Goal: Task Accomplishment & Management: Manage account settings

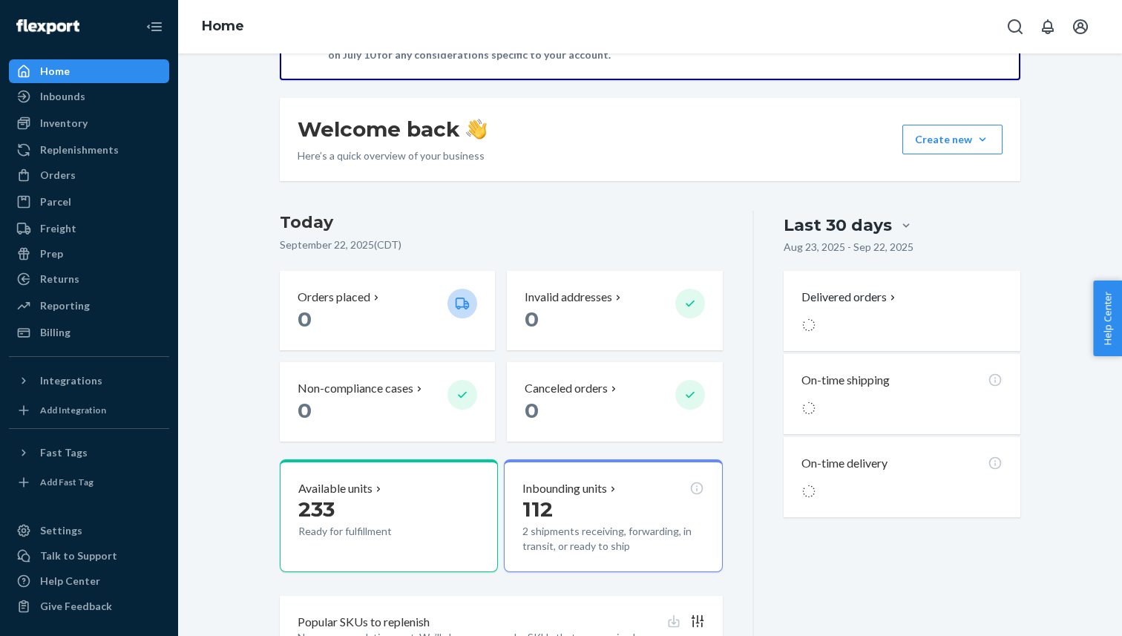
scroll to position [187, 0]
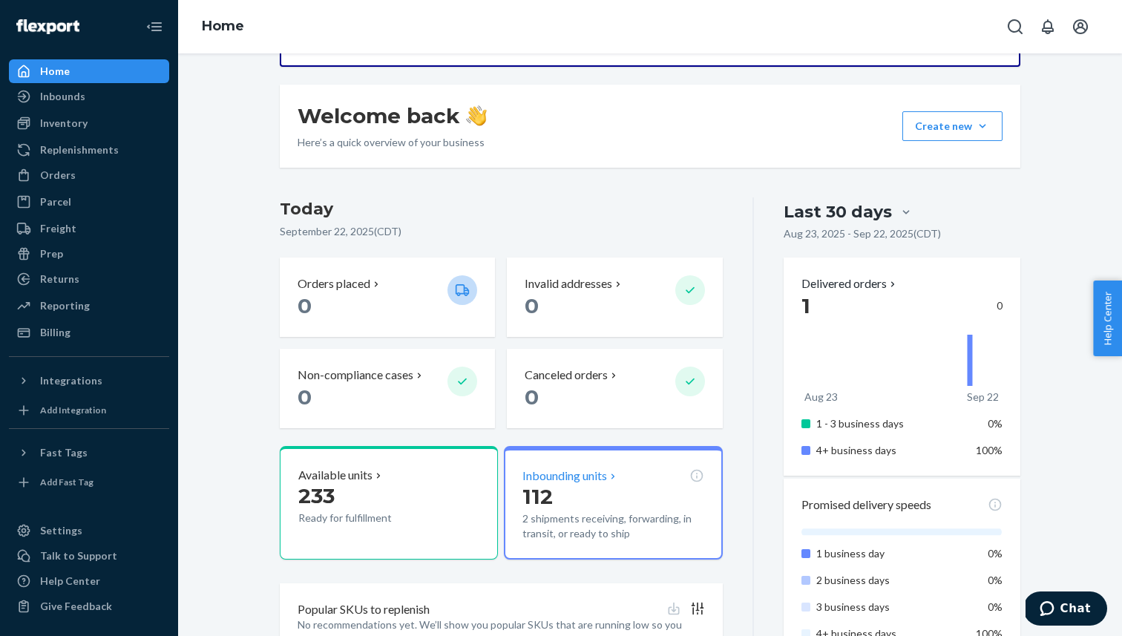
click at [604, 483] on p "112" at bounding box center [612, 496] width 181 height 27
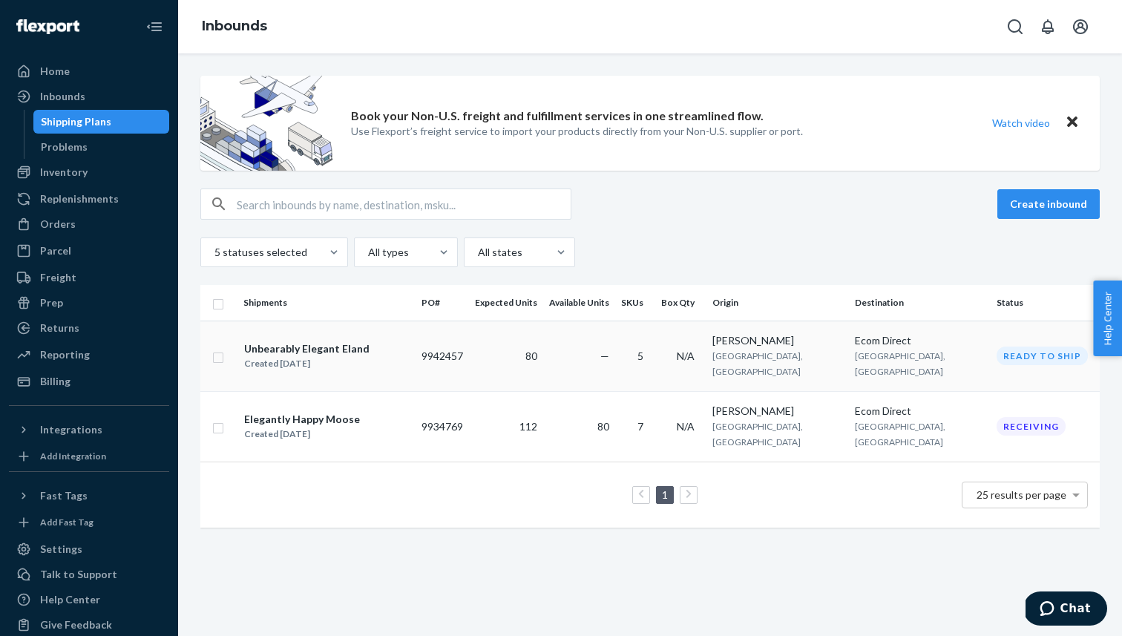
click at [612, 350] on td "—" at bounding box center [579, 356] width 72 height 70
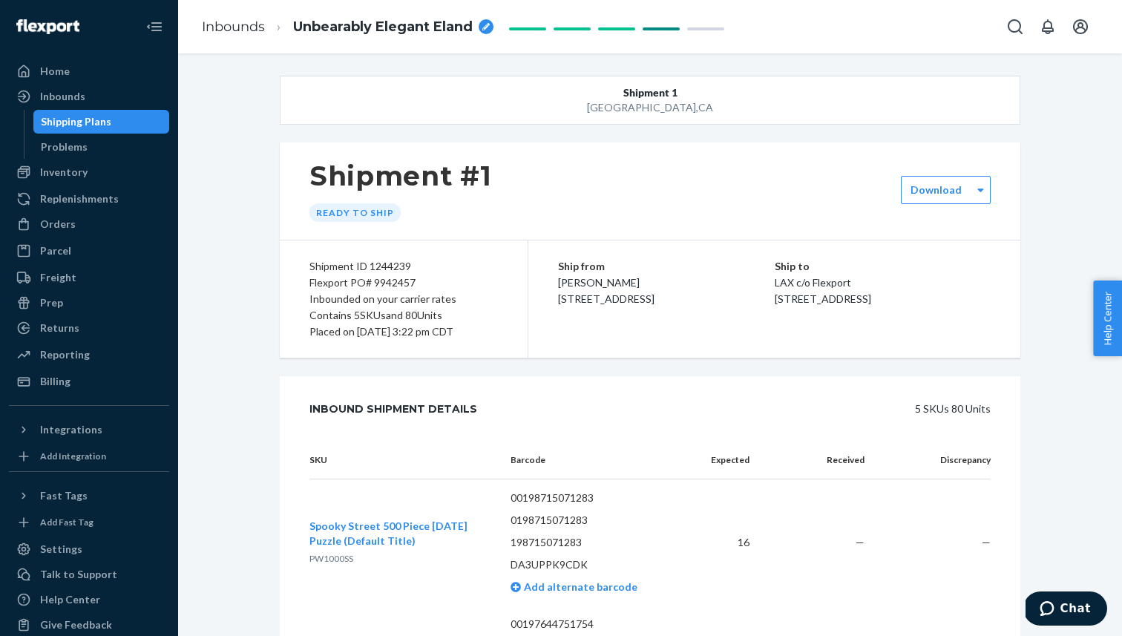
click at [150, 126] on div "Shipping Plans" at bounding box center [102, 121] width 134 height 21
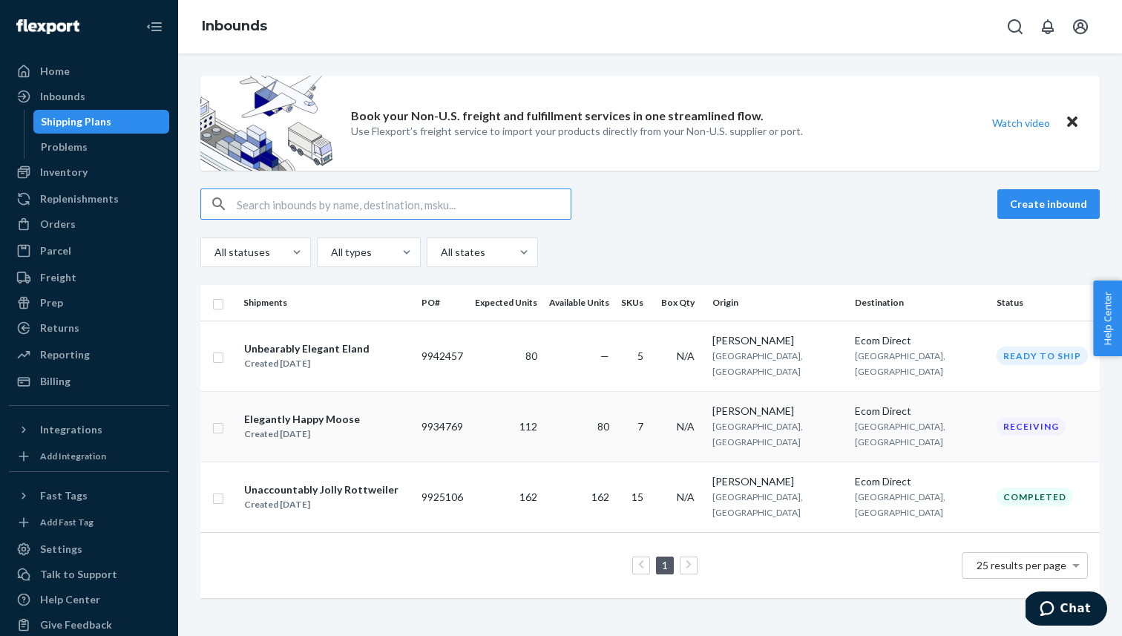
click at [343, 412] on div "Elegantly Happy Moose" at bounding box center [302, 419] width 116 height 15
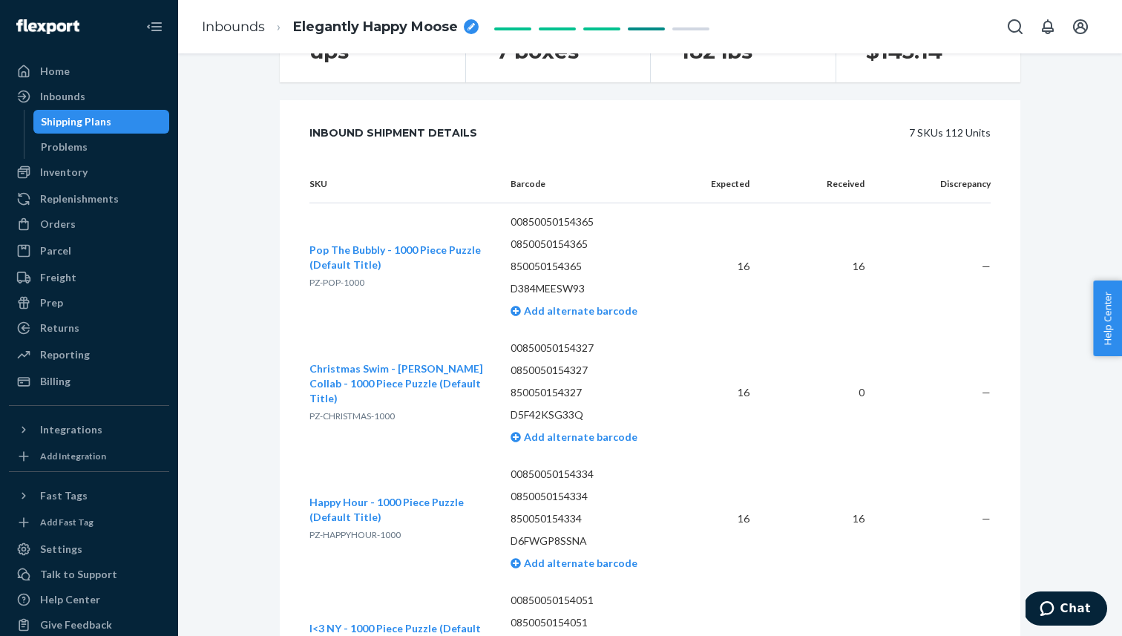
scroll to position [313, 0]
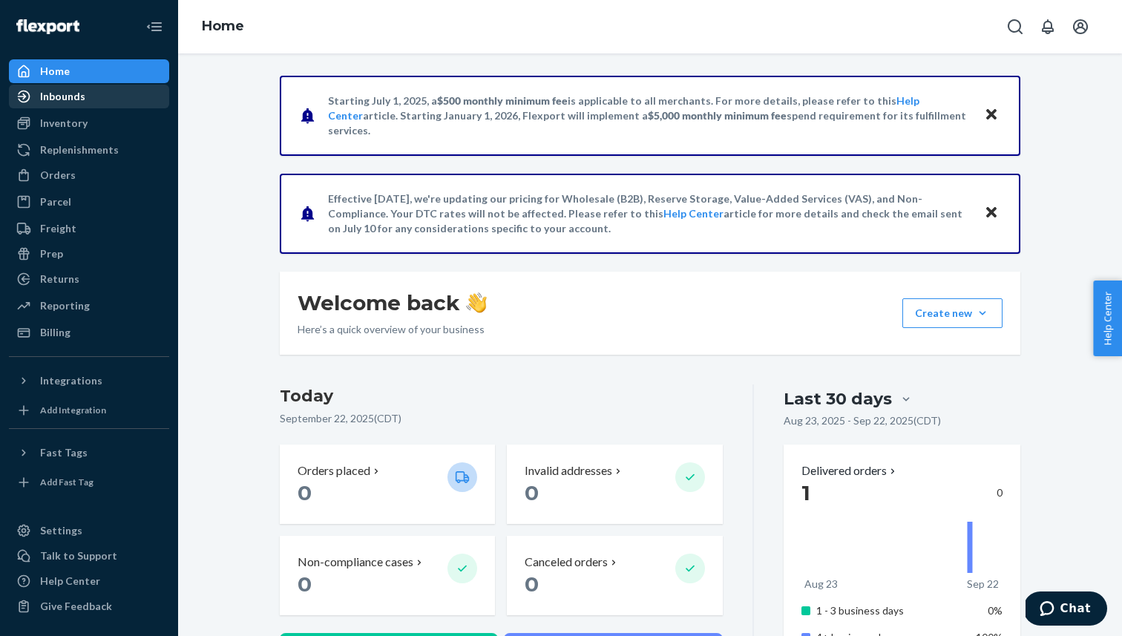
click at [128, 96] on div "Inbounds" at bounding box center [88, 96] width 157 height 21
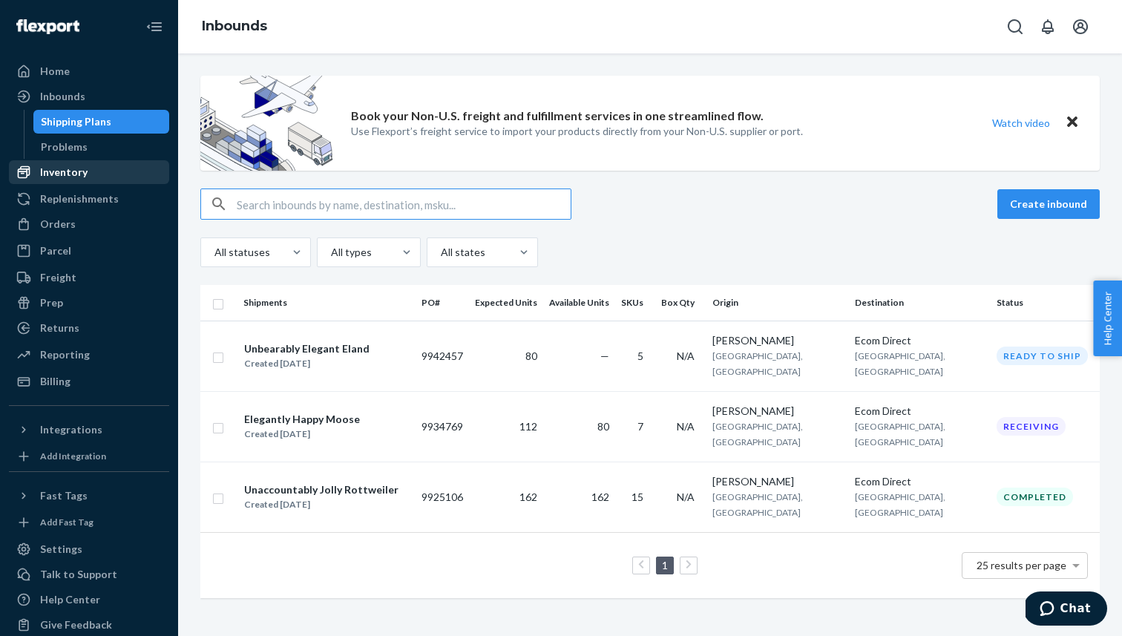
click at [109, 165] on div "Inventory" at bounding box center [88, 172] width 157 height 21
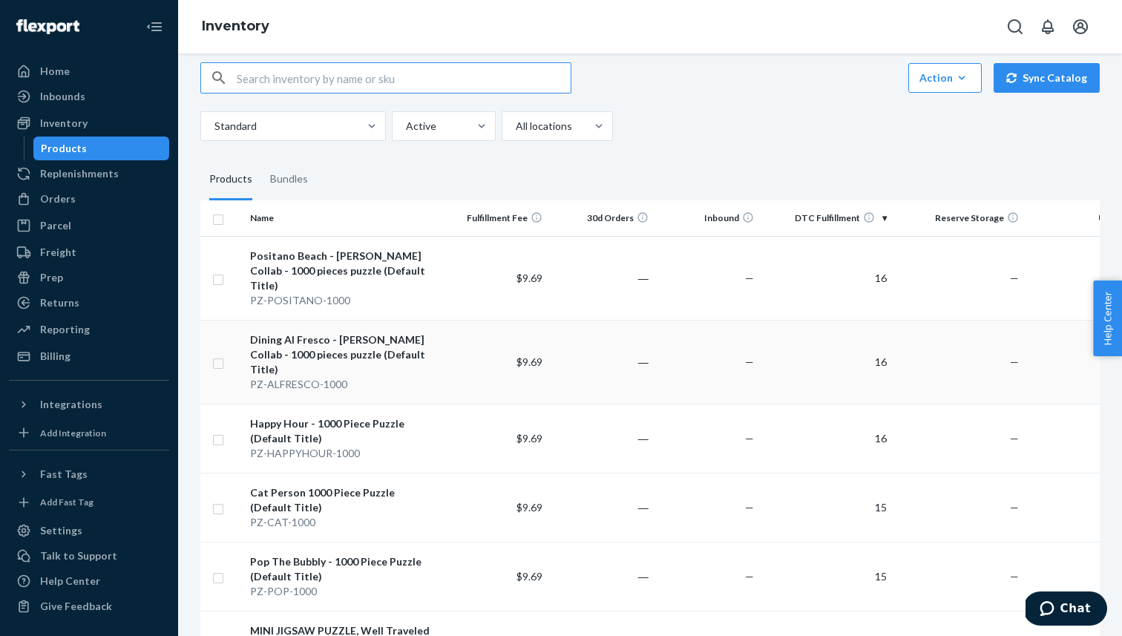
scroll to position [25, 0]
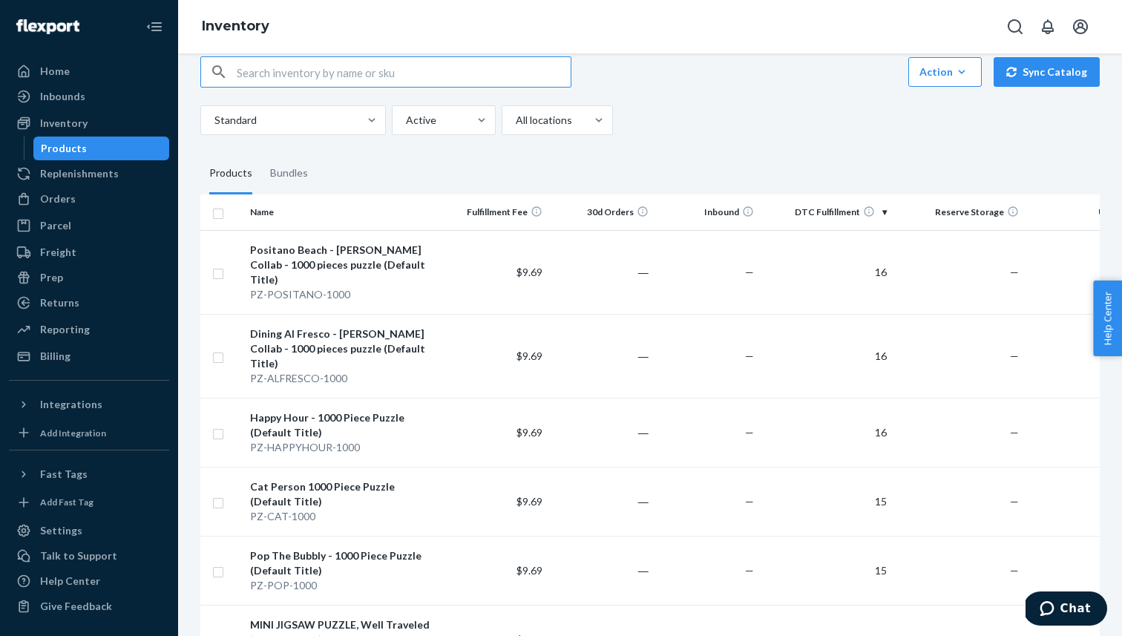
click at [338, 74] on input "text" at bounding box center [404, 72] width 334 height 30
type input "fun in"
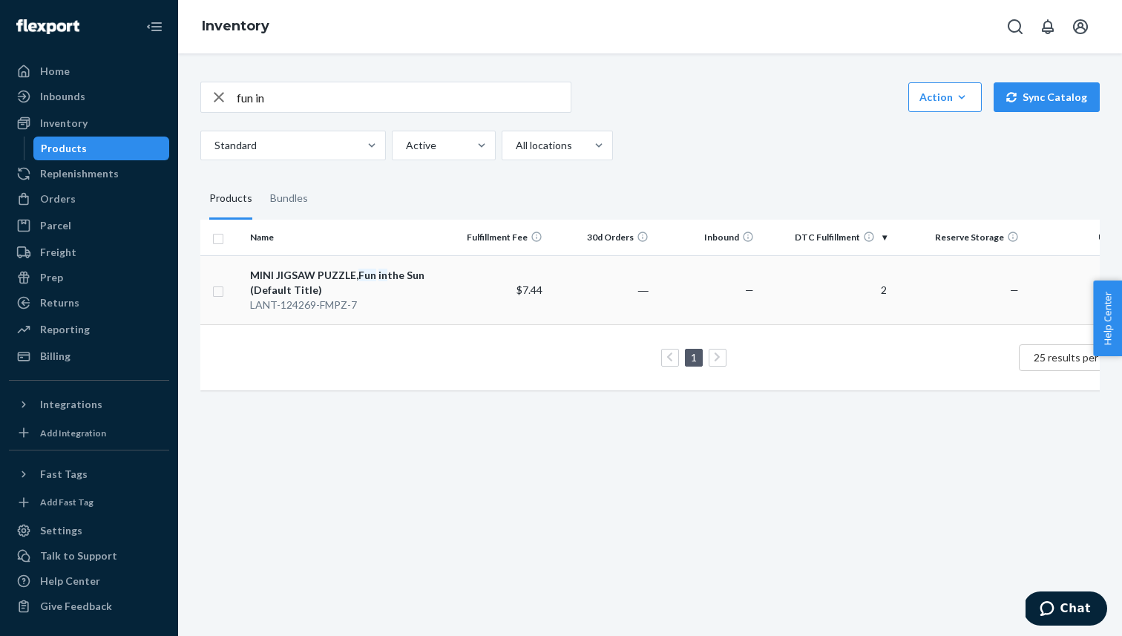
click at [819, 312] on td "2" at bounding box center [826, 289] width 132 height 69
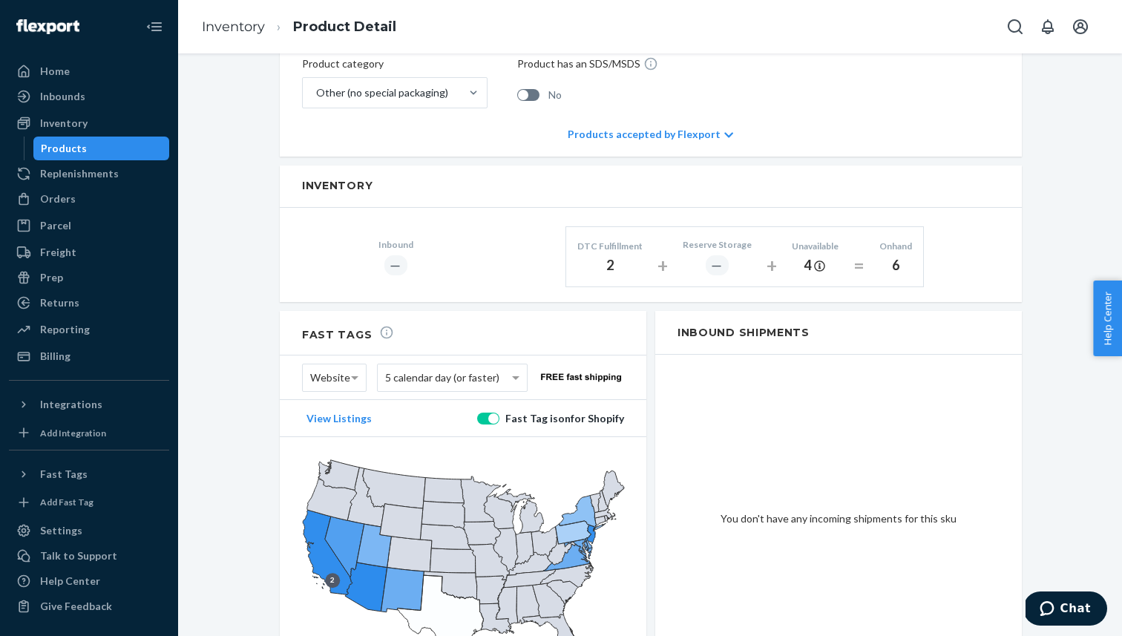
scroll to position [711, 0]
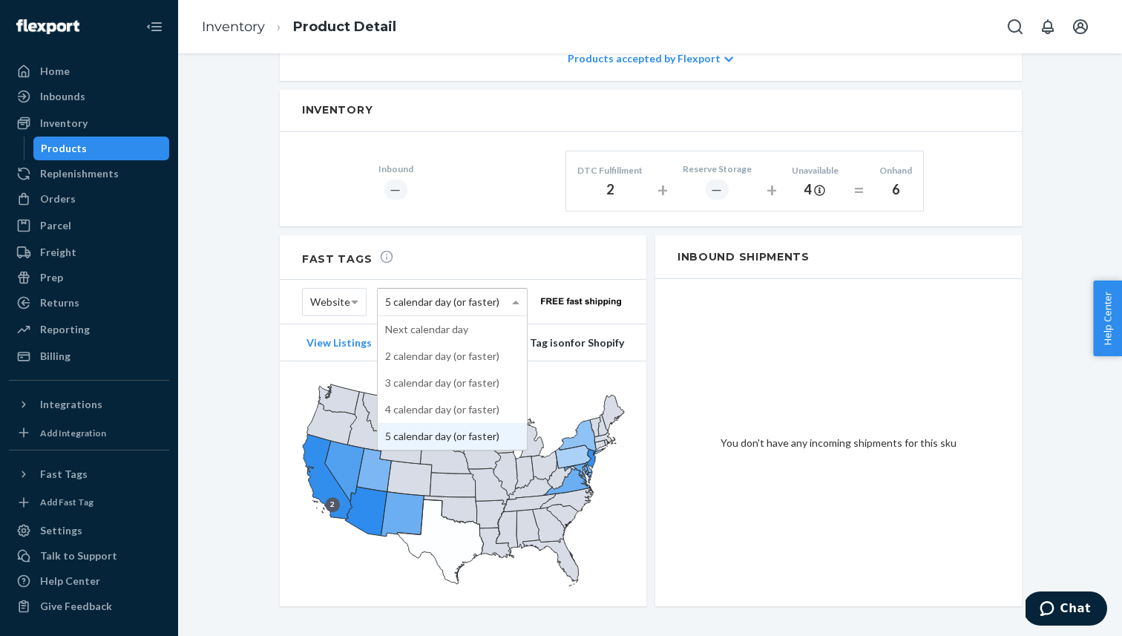
click at [450, 289] on span "5 calendar day (or faster)" at bounding box center [442, 301] width 114 height 25
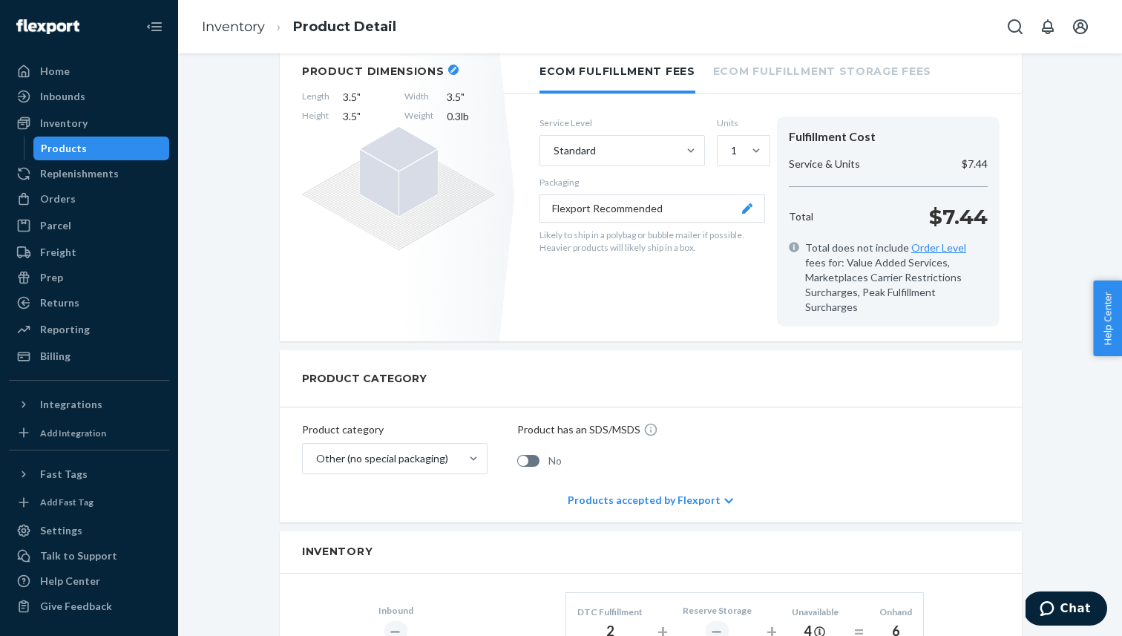
scroll to position [0, 0]
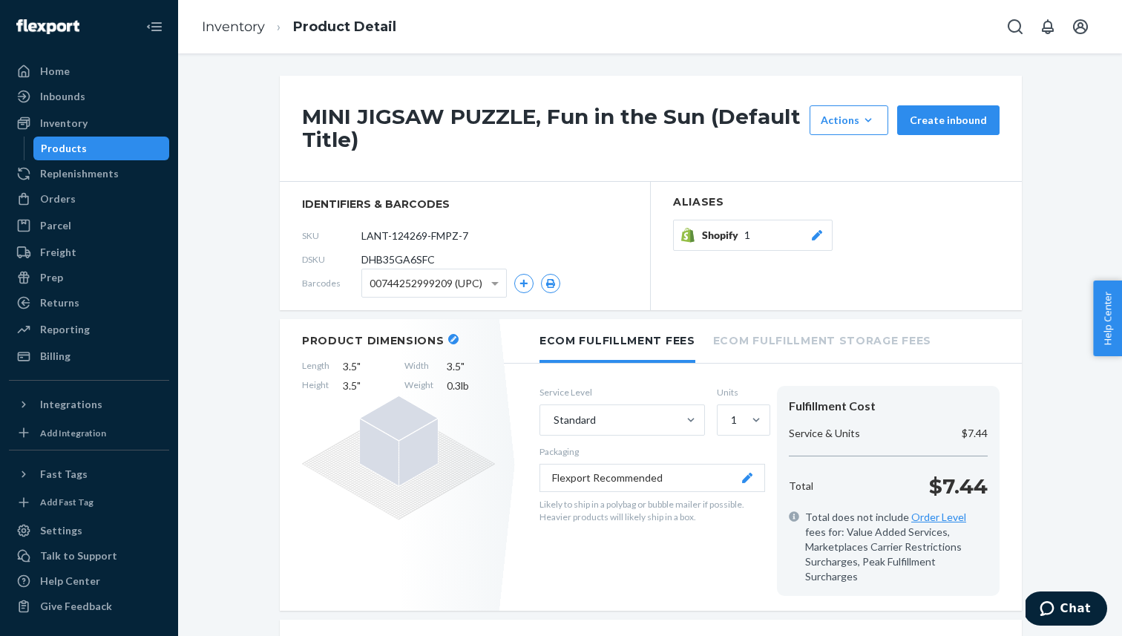
click at [137, 154] on div "Products" at bounding box center [102, 148] width 134 height 21
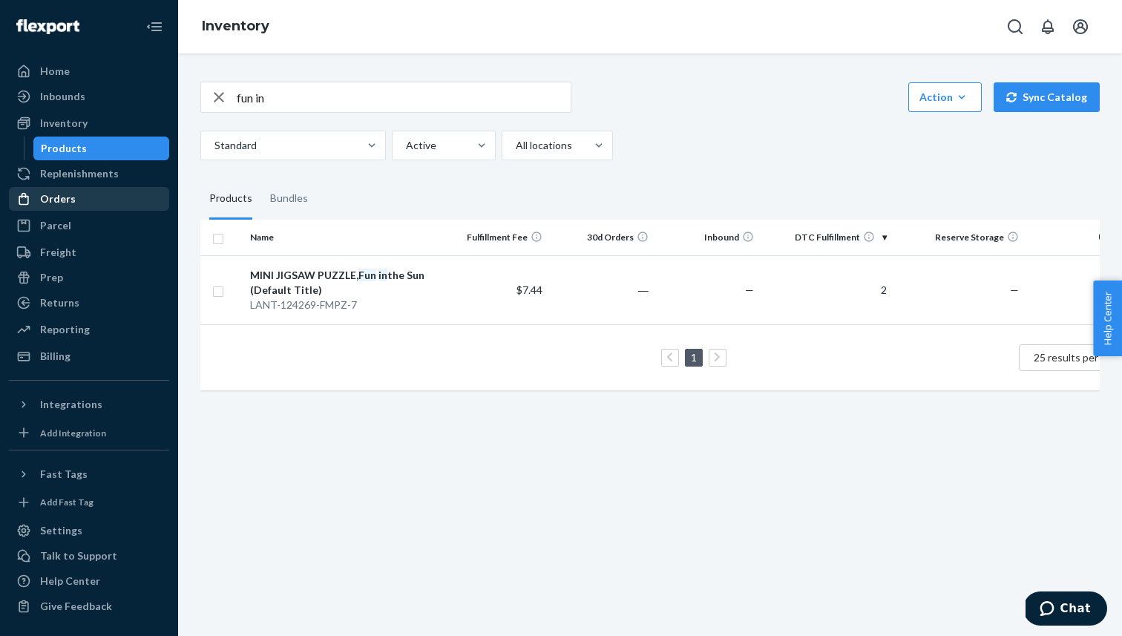
click at [114, 200] on div "Orders" at bounding box center [88, 198] width 157 height 21
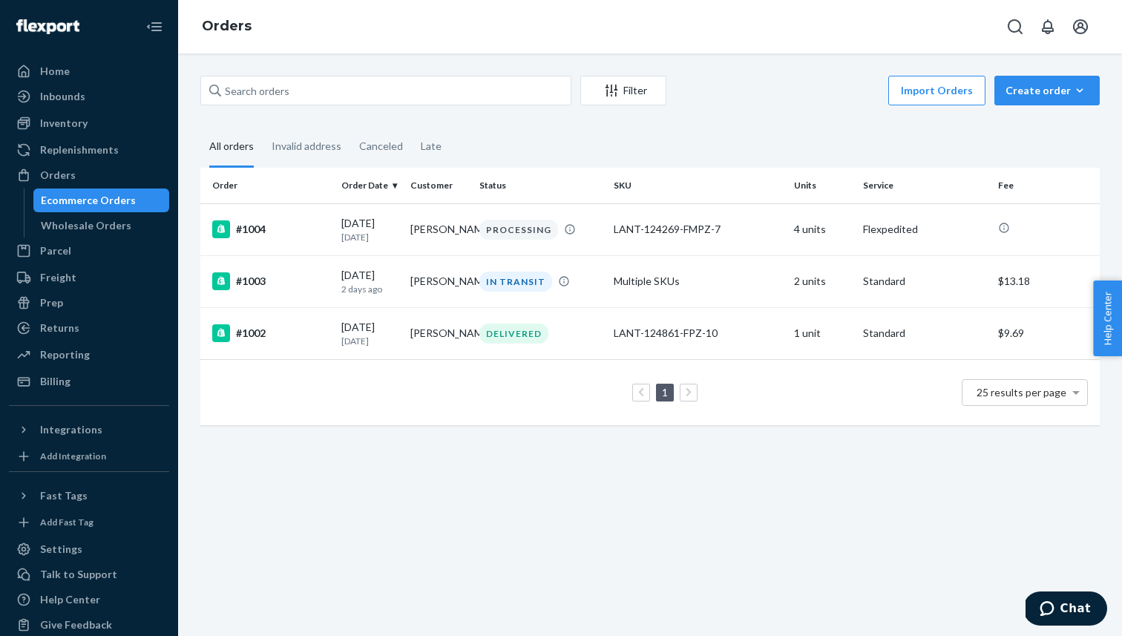
scroll to position [19, 0]
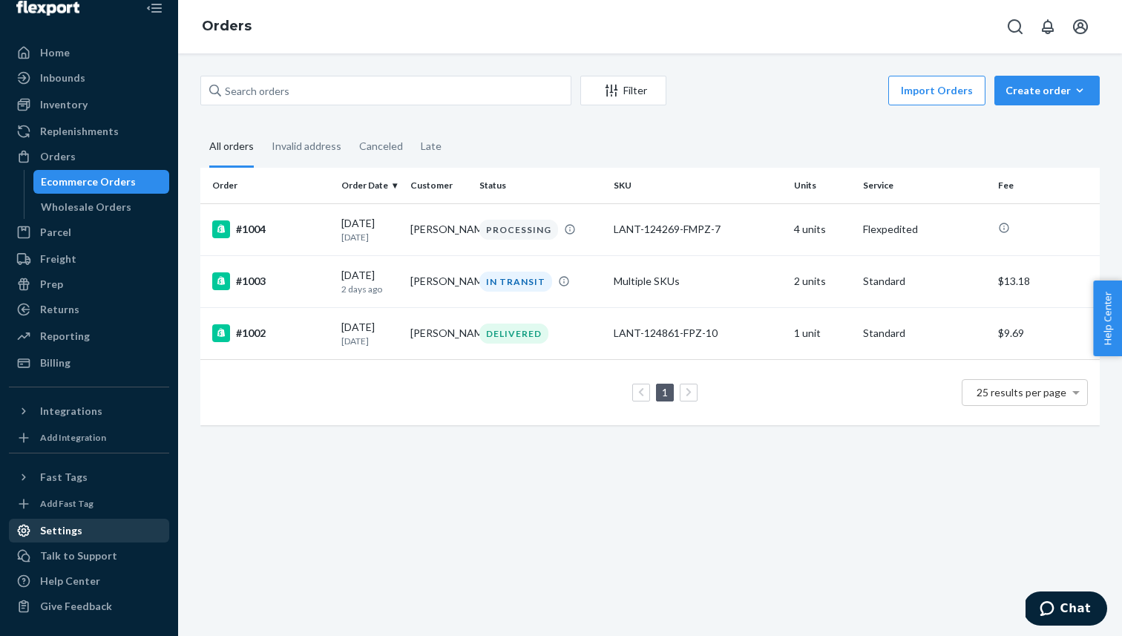
click at [88, 528] on div "Settings" at bounding box center [88, 530] width 157 height 21
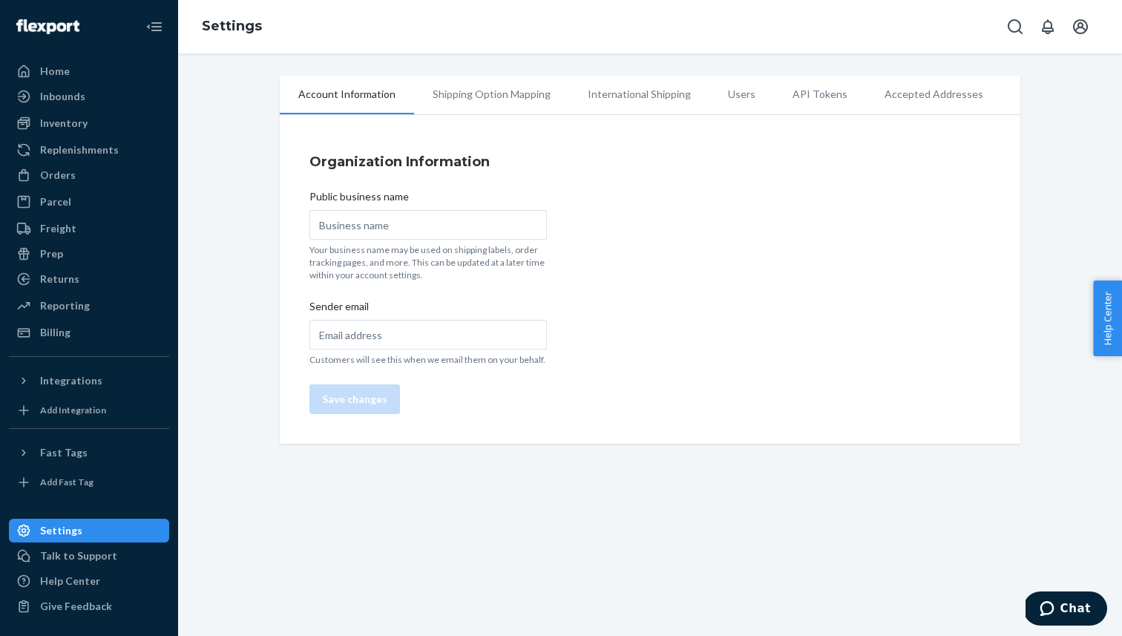
click at [504, 96] on li "Shipping Option Mapping" at bounding box center [491, 94] width 155 height 37
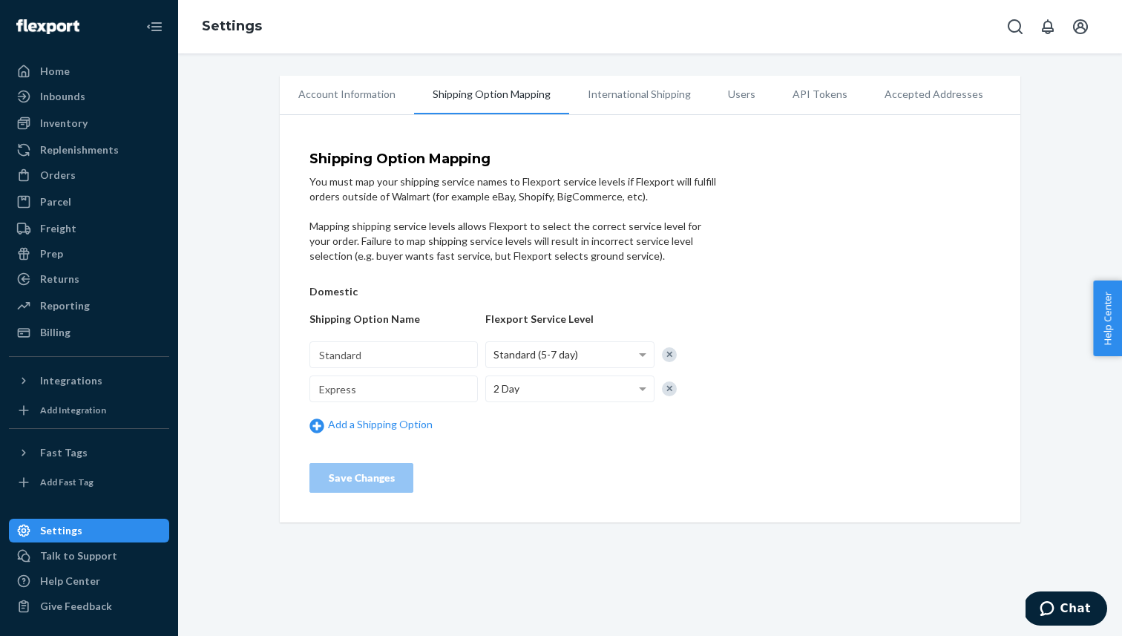
click at [598, 94] on li "International Shipping" at bounding box center [639, 94] width 140 height 37
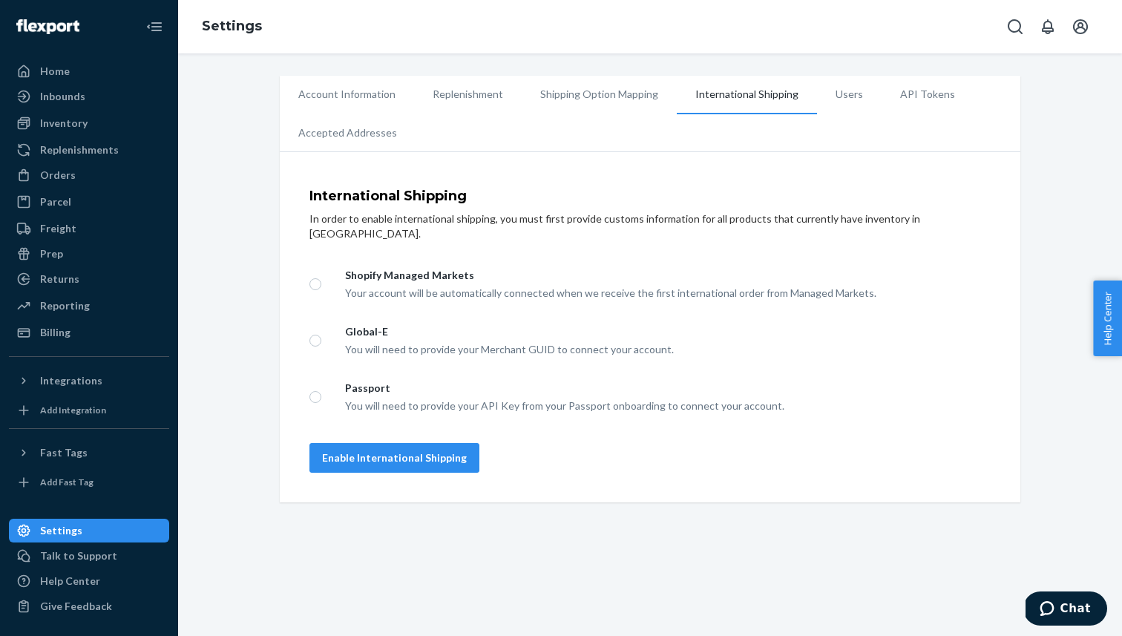
click at [561, 283] on div "Your account will be automatically connected when we receive the first internat…" at bounding box center [668, 292] width 646 height 18
click at [321, 278] on input "Shopify Managed Markets Your account will be automatically connected when we re…" at bounding box center [315, 284] width 12 height 12
radio input "true"
drag, startPoint x: 479, startPoint y: 255, endPoint x: 347, endPoint y: 260, distance: 132.2
click at [347, 268] on div "Shopify Managed Markets" at bounding box center [668, 275] width 646 height 15
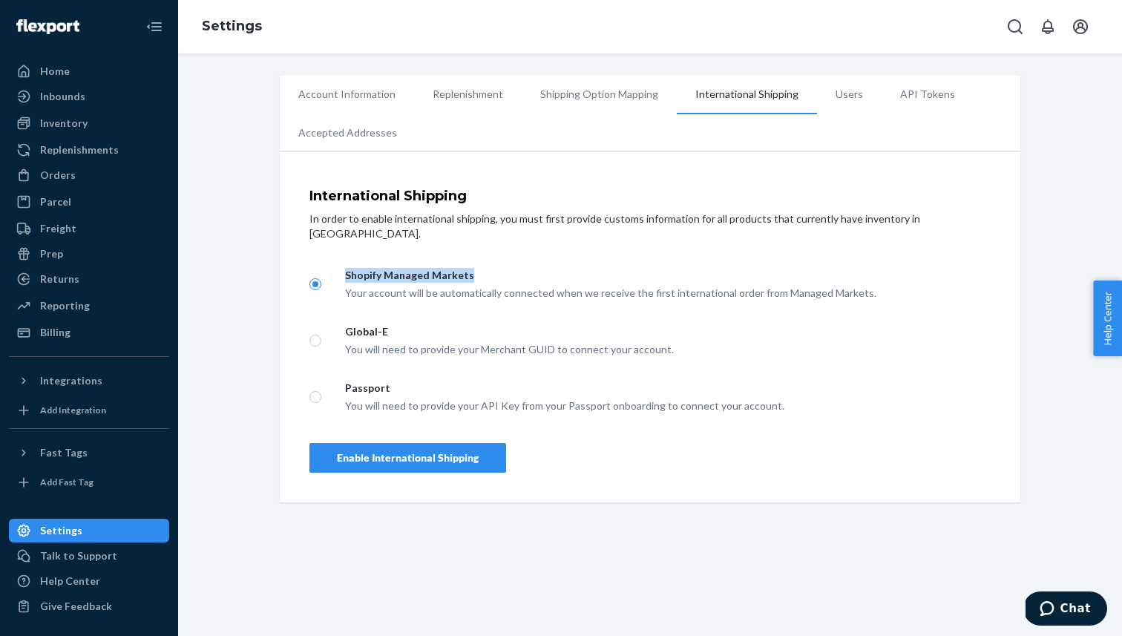
copy div "Shopify Managed Markets"
click at [102, 88] on div "Inbounds" at bounding box center [88, 96] width 157 height 21
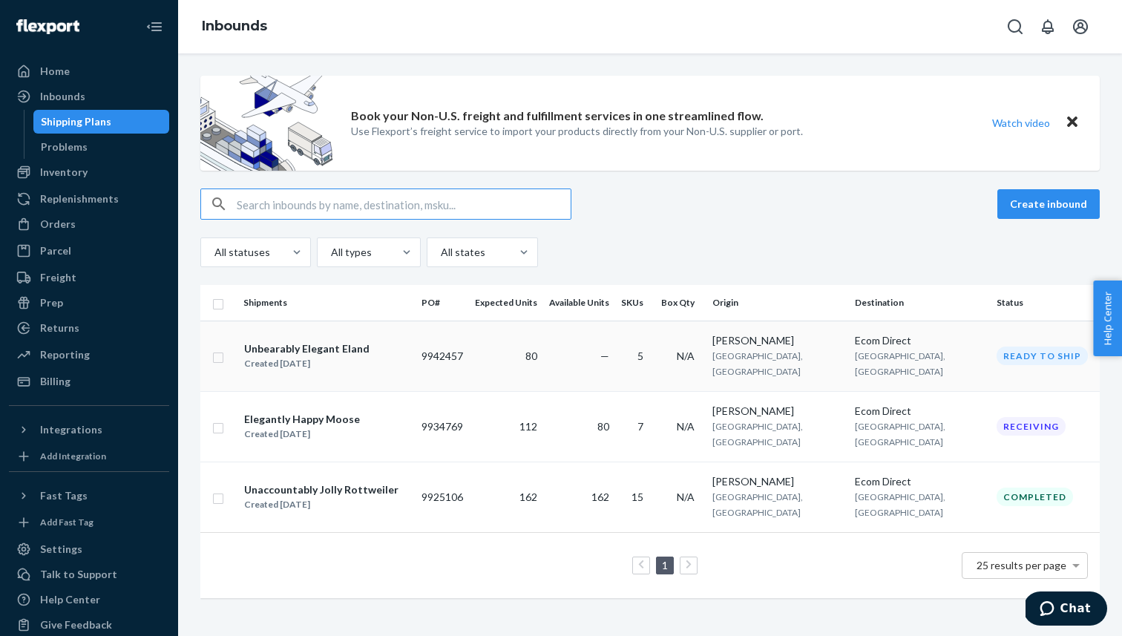
click at [279, 356] on div "Created [DATE]" at bounding box center [306, 363] width 125 height 15
